Goal: Transaction & Acquisition: Purchase product/service

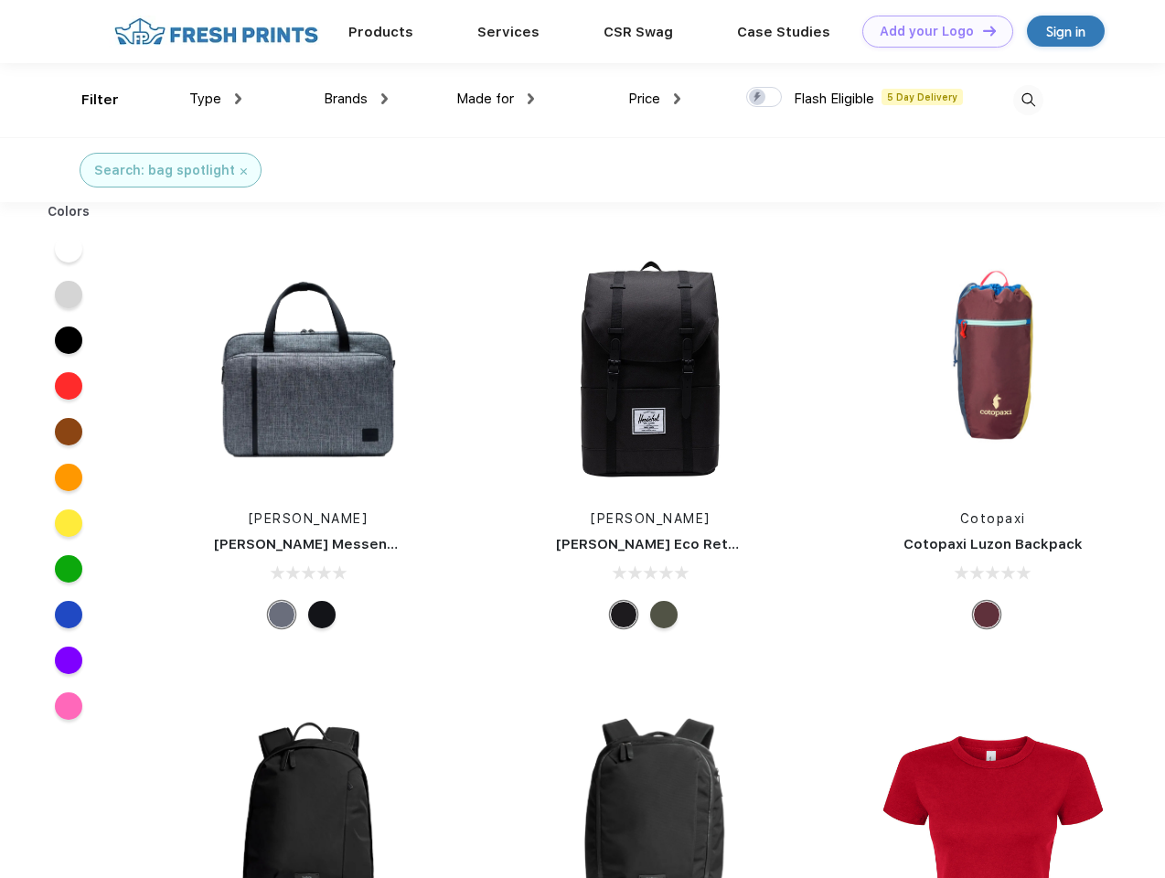
scroll to position [1, 0]
click at [931, 31] on link "Add your Logo Design Tool" at bounding box center [937, 32] width 151 height 32
click at [0, 0] on div "Design Tool" at bounding box center [0, 0] width 0 height 0
click at [981, 30] on link "Add your Logo Design Tool" at bounding box center [937, 32] width 151 height 32
click at [88, 100] on div "Filter" at bounding box center [99, 100] width 37 height 21
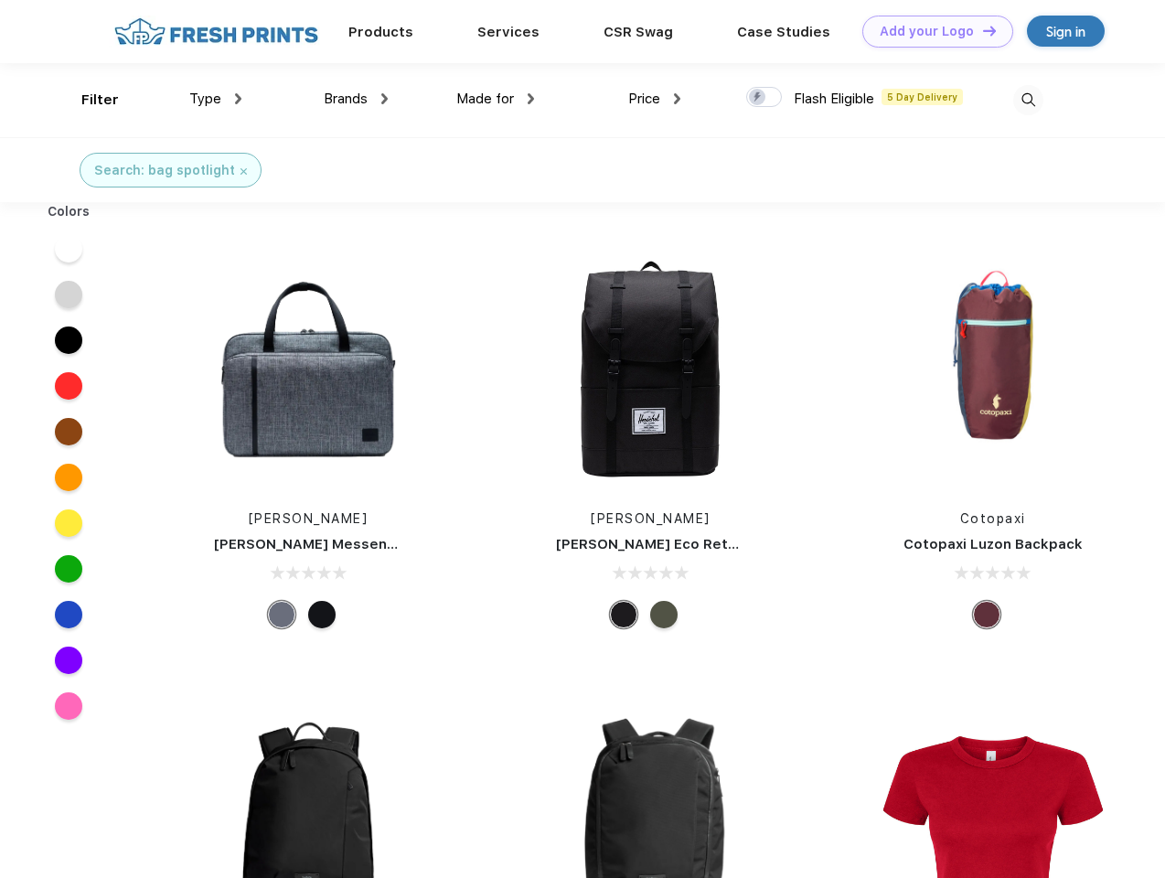
click at [216, 99] on span "Type" at bounding box center [205, 99] width 32 height 16
click at [356, 99] on span "Brands" at bounding box center [346, 99] width 44 height 16
click at [496, 99] on span "Made for" at bounding box center [485, 99] width 58 height 16
click at [655, 99] on span "Price" at bounding box center [644, 99] width 32 height 16
click at [765, 98] on div at bounding box center [764, 97] width 36 height 20
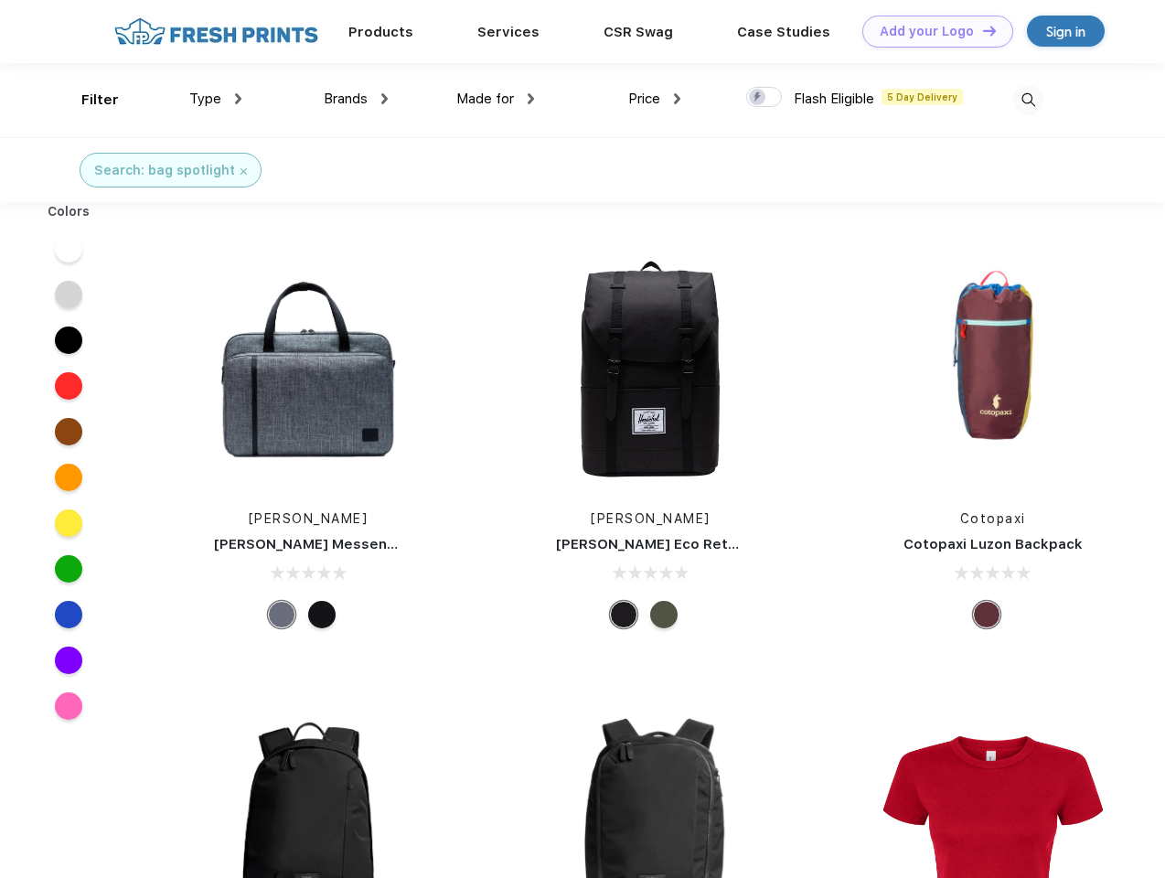
click at [758, 98] on input "checkbox" at bounding box center [752, 92] width 12 height 12
click at [1028, 100] on img at bounding box center [1028, 100] width 30 height 30
